Goal: Navigation & Orientation: Understand site structure

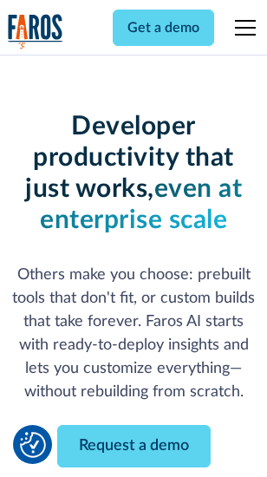
scroll to position [207, 0]
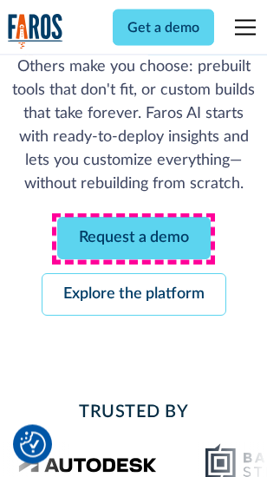
click at [134, 239] on link "Request a demo" at bounding box center [134, 239] width 154 height 43
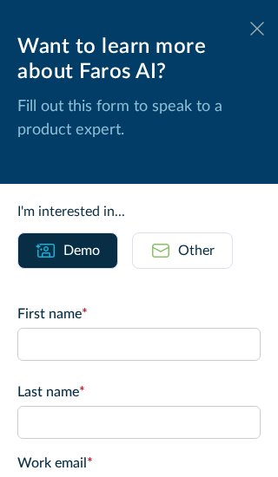
click at [250, 29] on icon at bounding box center [257, 28] width 14 height 13
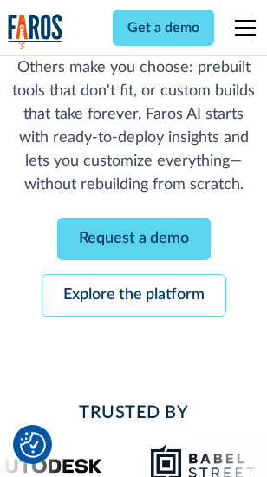
scroll to position [264, 0]
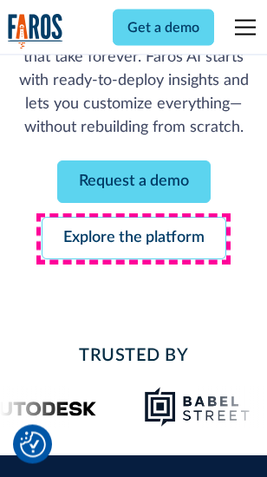
click at [134, 239] on link "Explore the platform" at bounding box center [134, 239] width 185 height 43
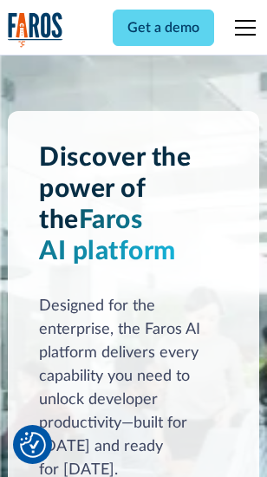
scroll to position [13214, 0]
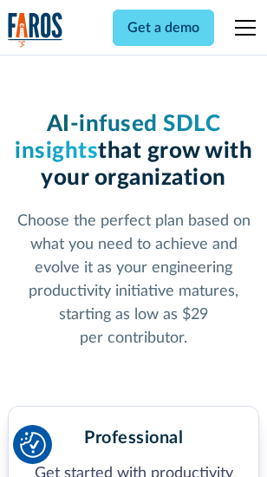
scroll to position [2750, 0]
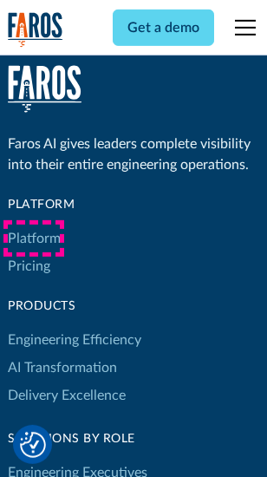
click at [34, 239] on link "Platform" at bounding box center [34, 239] width 53 height 28
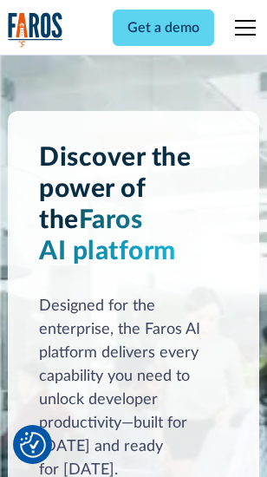
scroll to position [13771, 0]
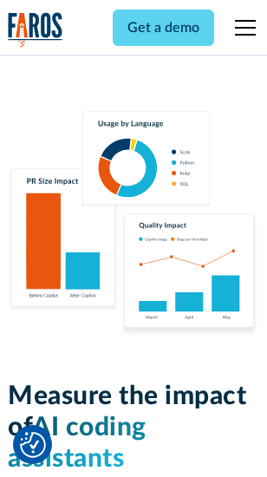
scroll to position [10830, 0]
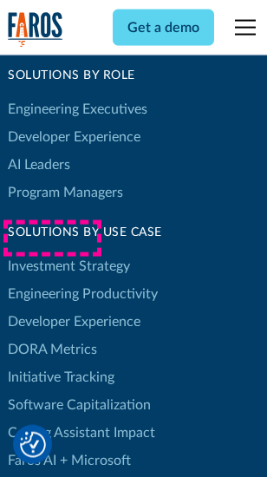
click at [52, 336] on link "DORA Metrics" at bounding box center [52, 350] width 89 height 28
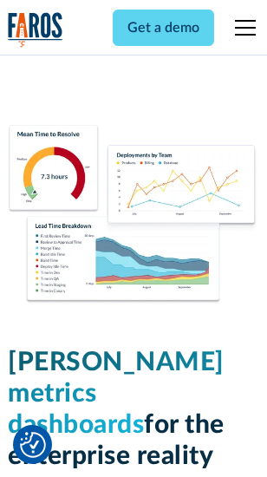
scroll to position [7680, 0]
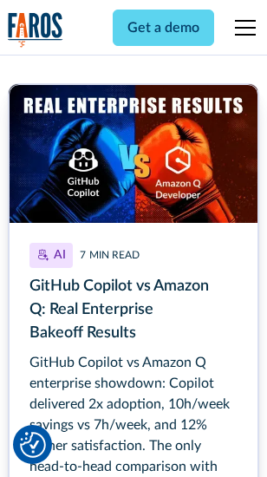
scroll to position [7846, 0]
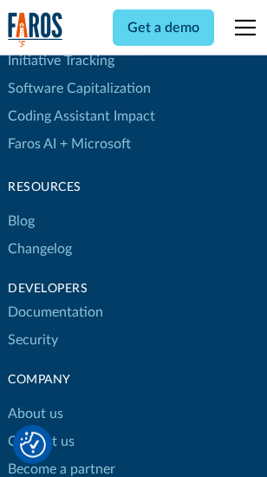
click at [40, 239] on link "Changelog" at bounding box center [40, 249] width 64 height 28
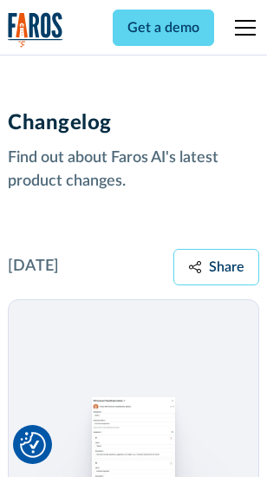
scroll to position [21272, 0]
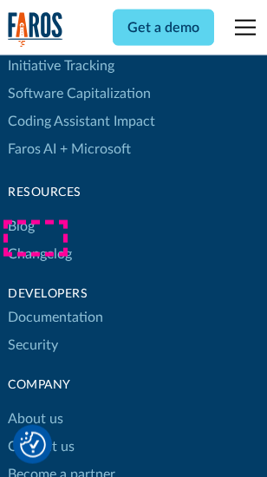
click at [35, 405] on link "About us" at bounding box center [36, 419] width 56 height 28
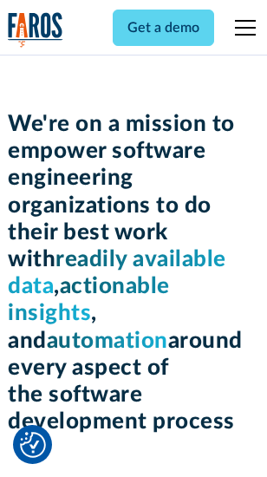
scroll to position [5999, 0]
